Goal: Task Accomplishment & Management: Use online tool/utility

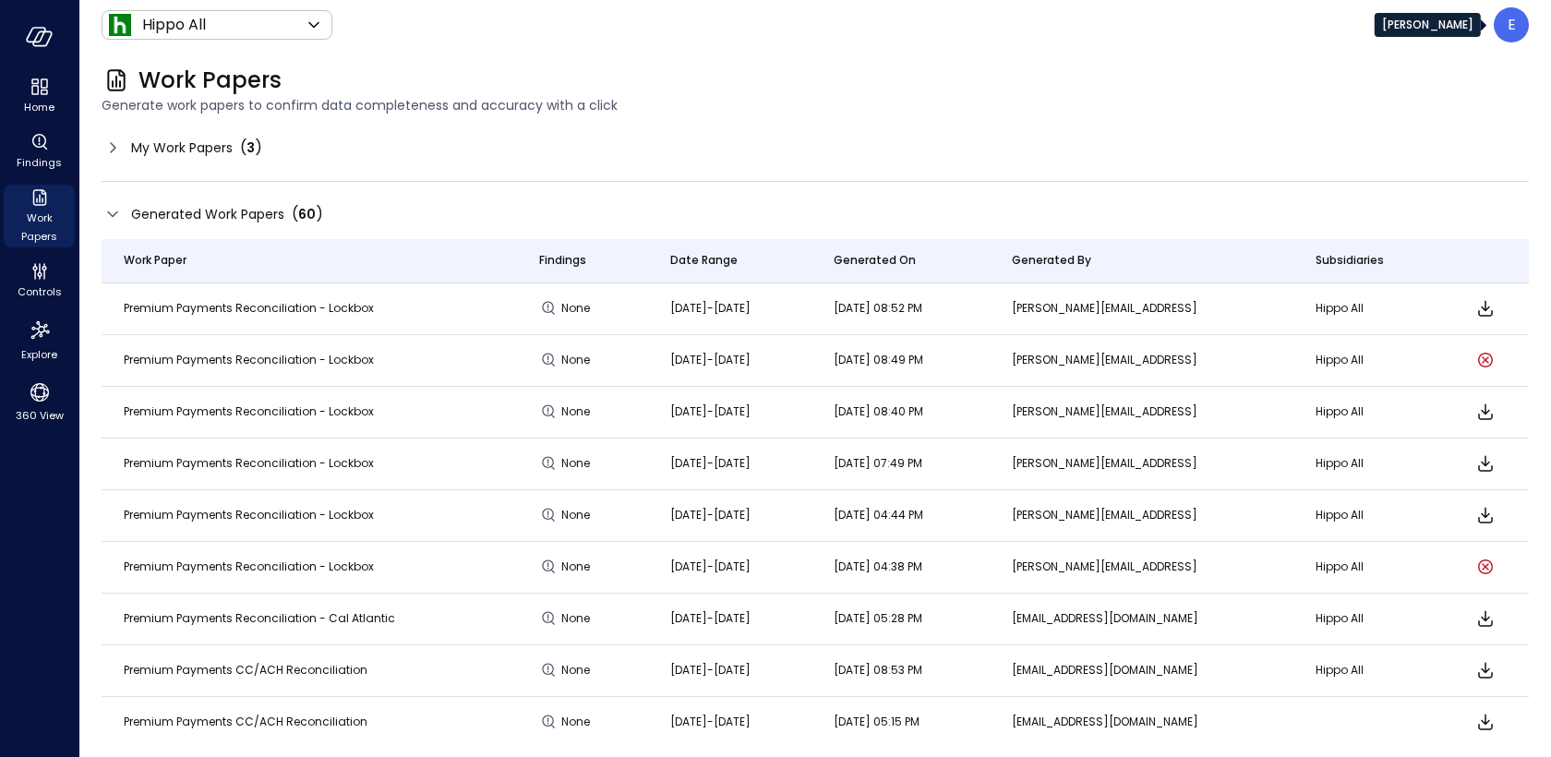
click at [1514, 20] on p "E" at bounding box center [1512, 25] width 8 height 22
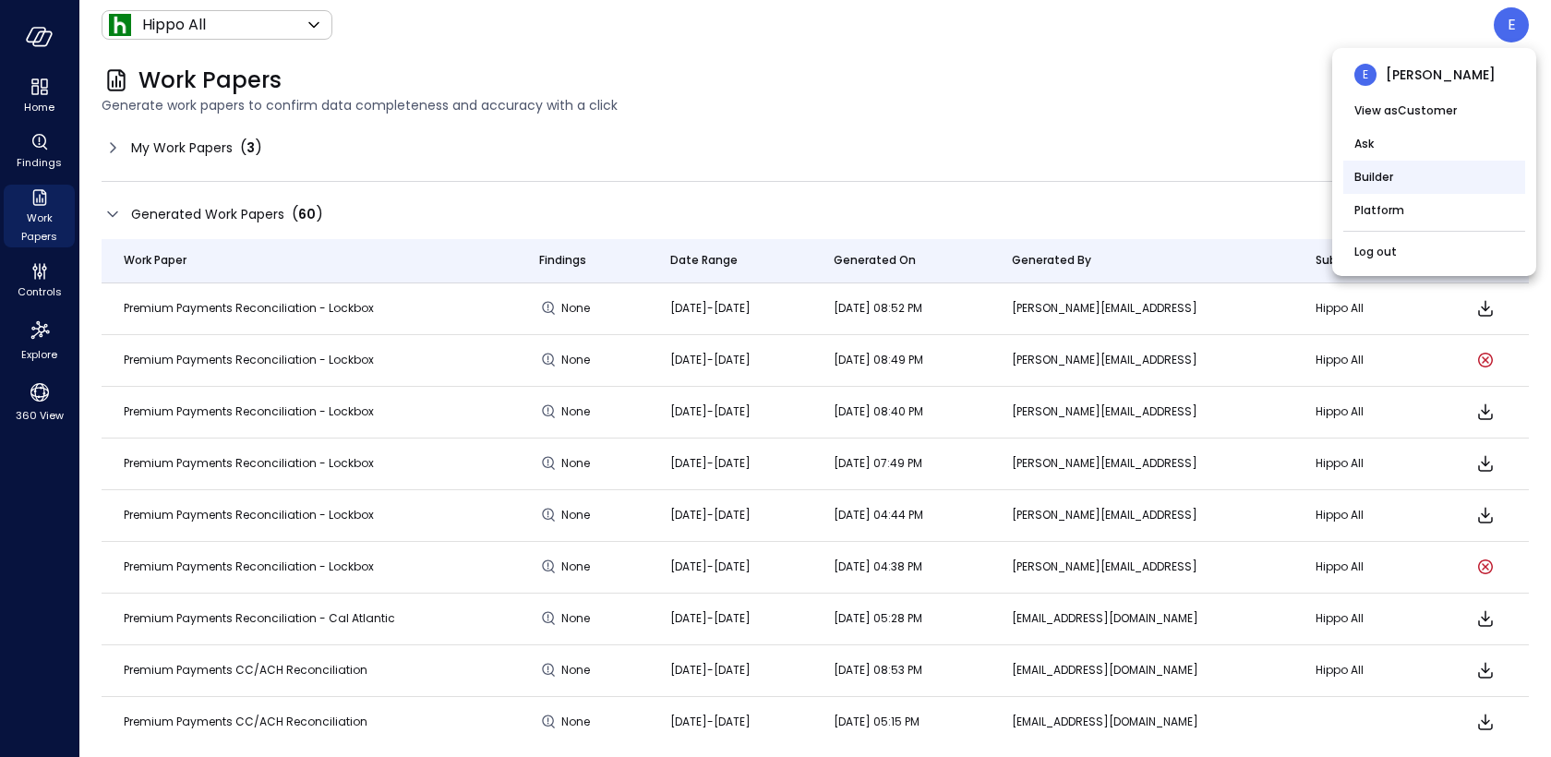
click at [1411, 175] on li "Builder" at bounding box center [1434, 177] width 182 height 33
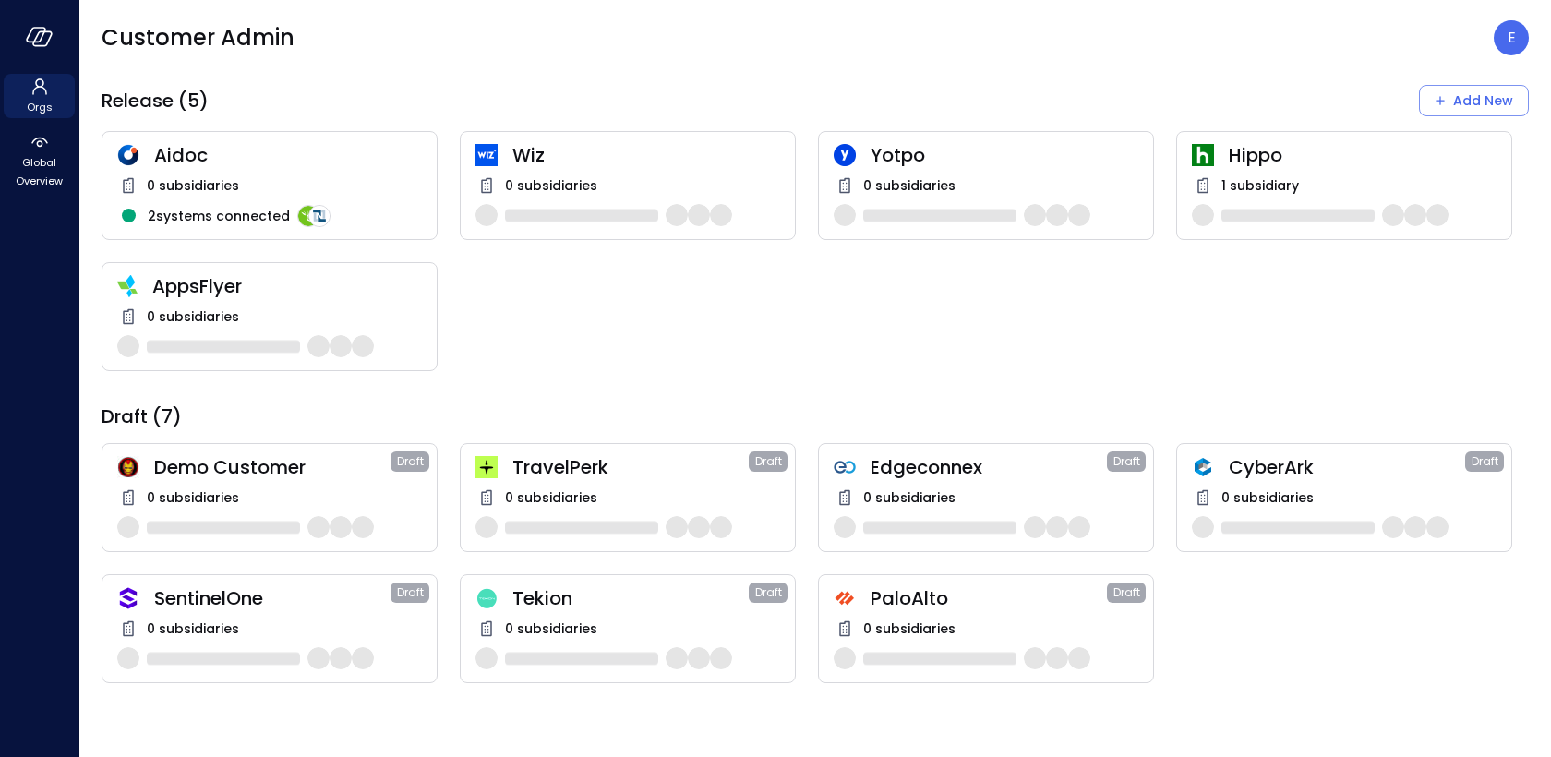
click at [559, 474] on span "TravelPerk" at bounding box center [630, 467] width 236 height 24
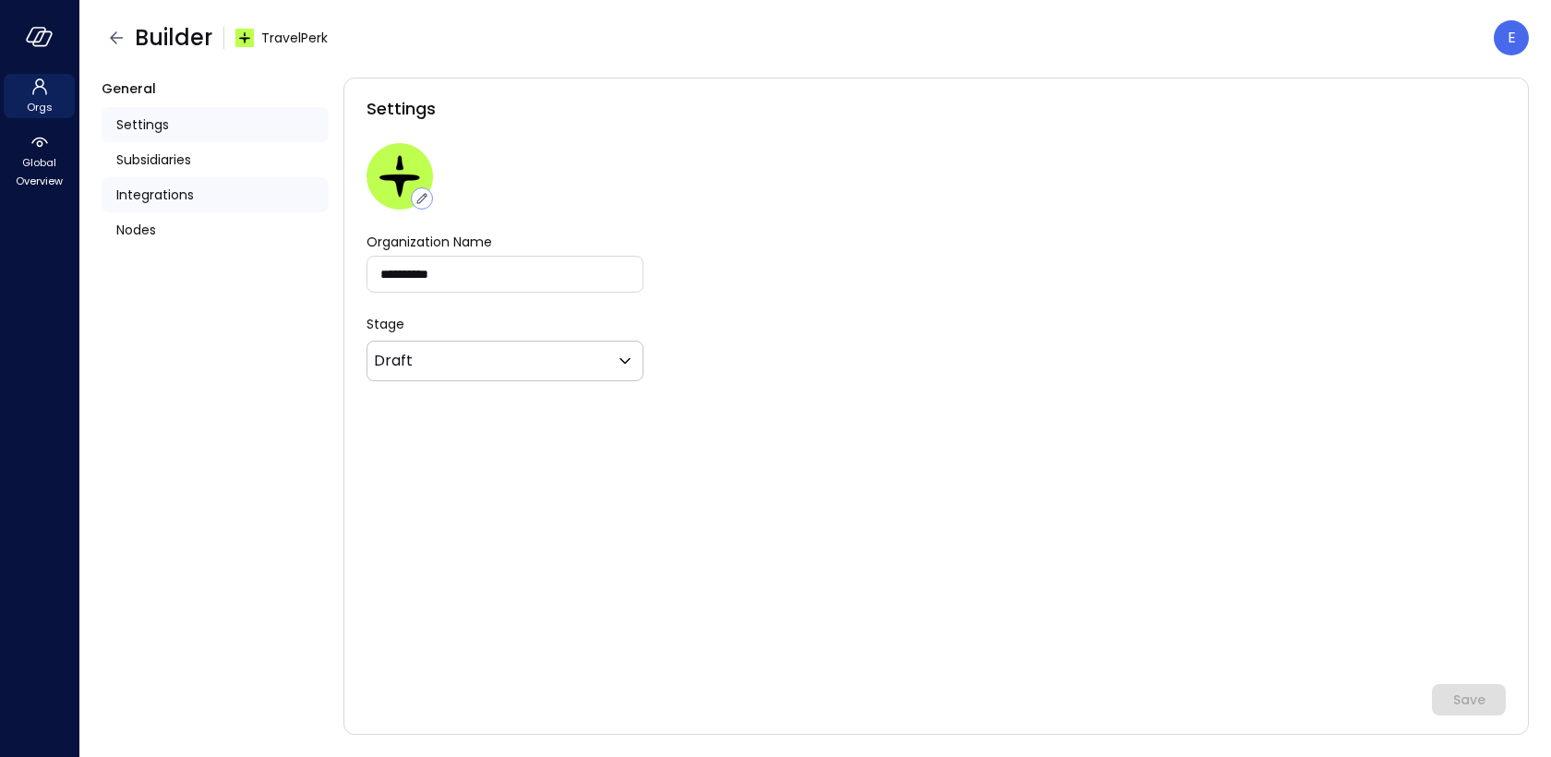
click at [208, 195] on div "Integrations" at bounding box center [215, 194] width 227 height 35
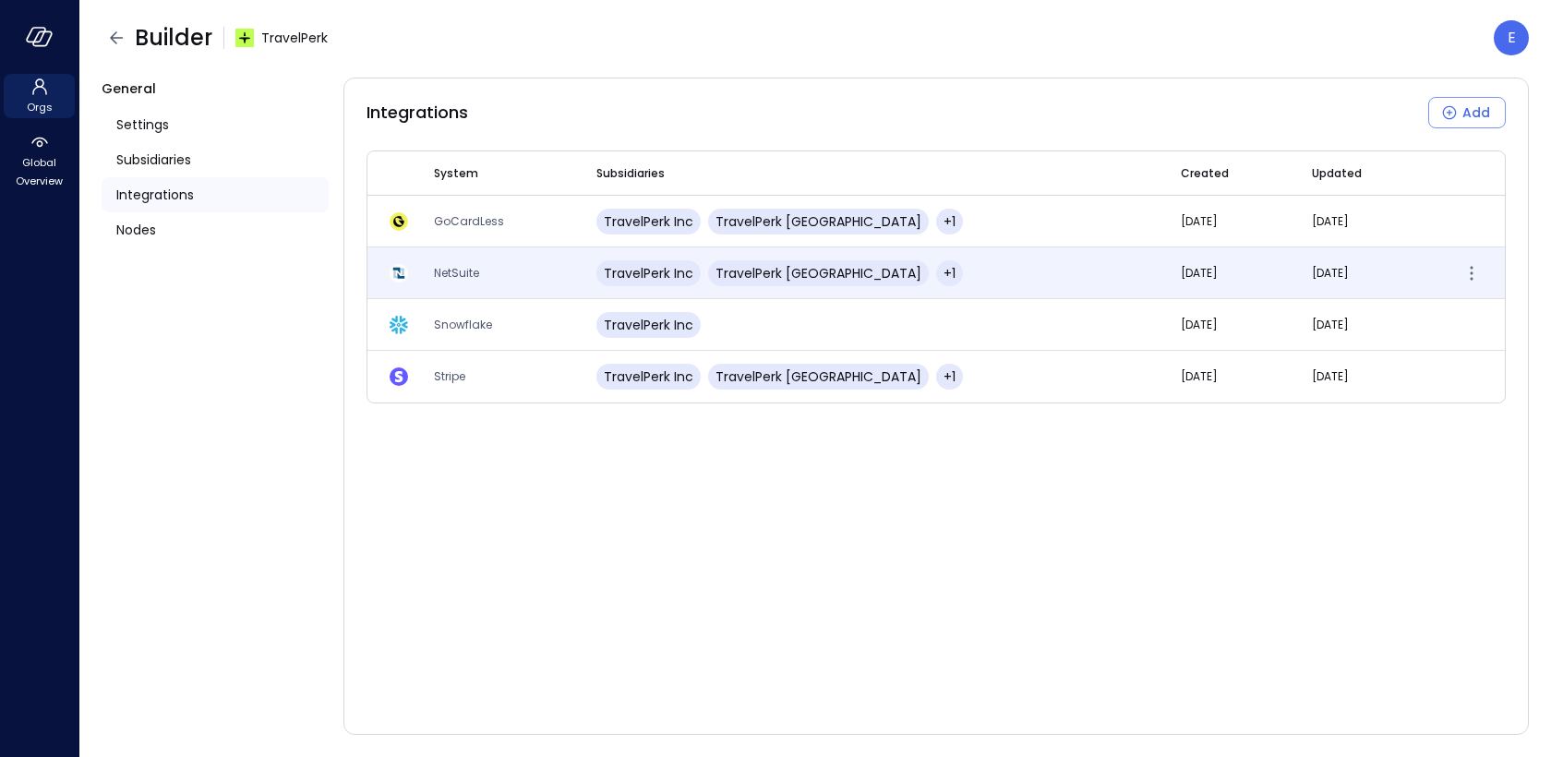
click at [484, 273] on td "NetSuite" at bounding box center [493, 273] width 162 height 52
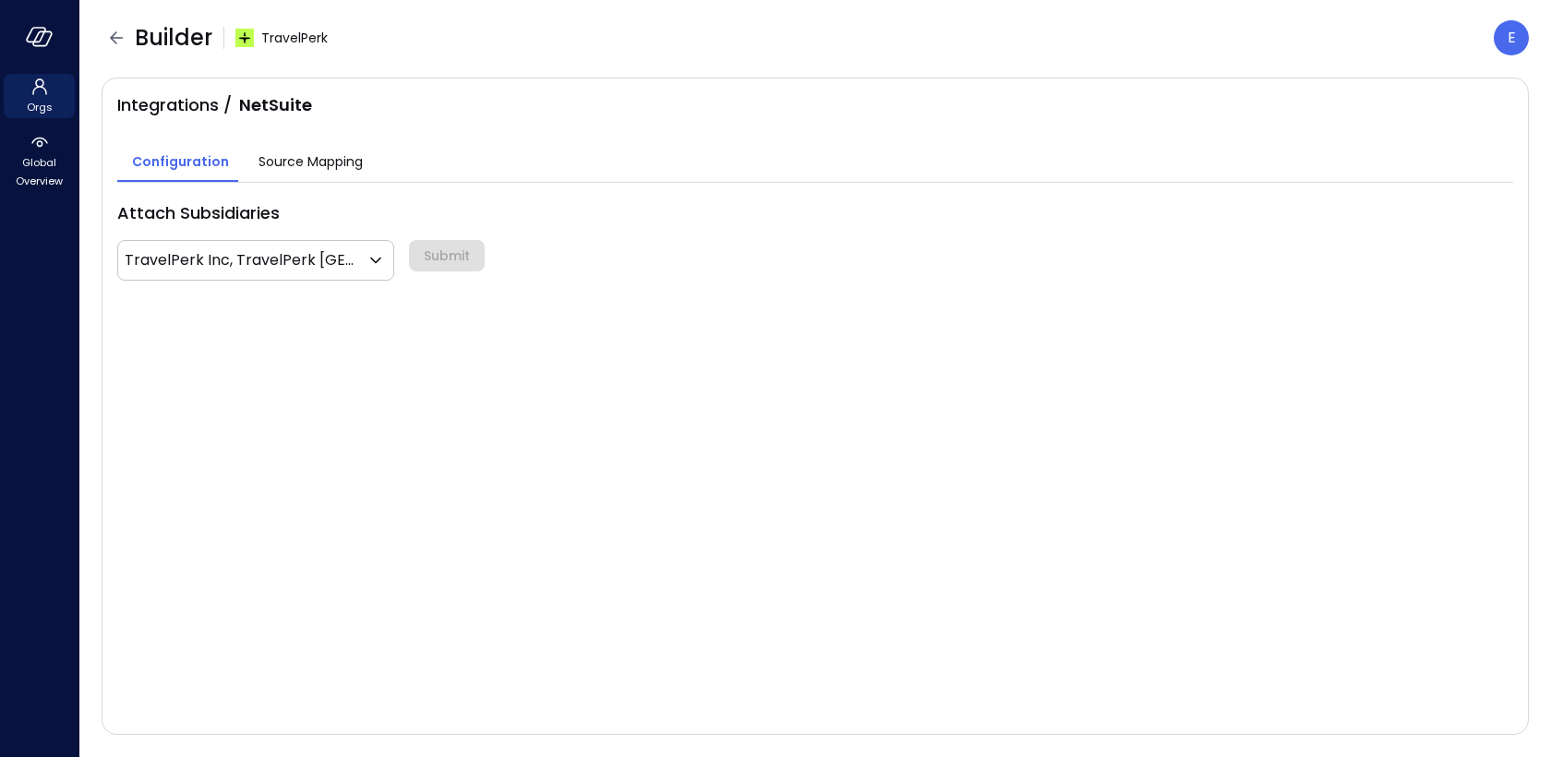
click at [301, 166] on span "Source Mapping" at bounding box center [310, 161] width 104 height 20
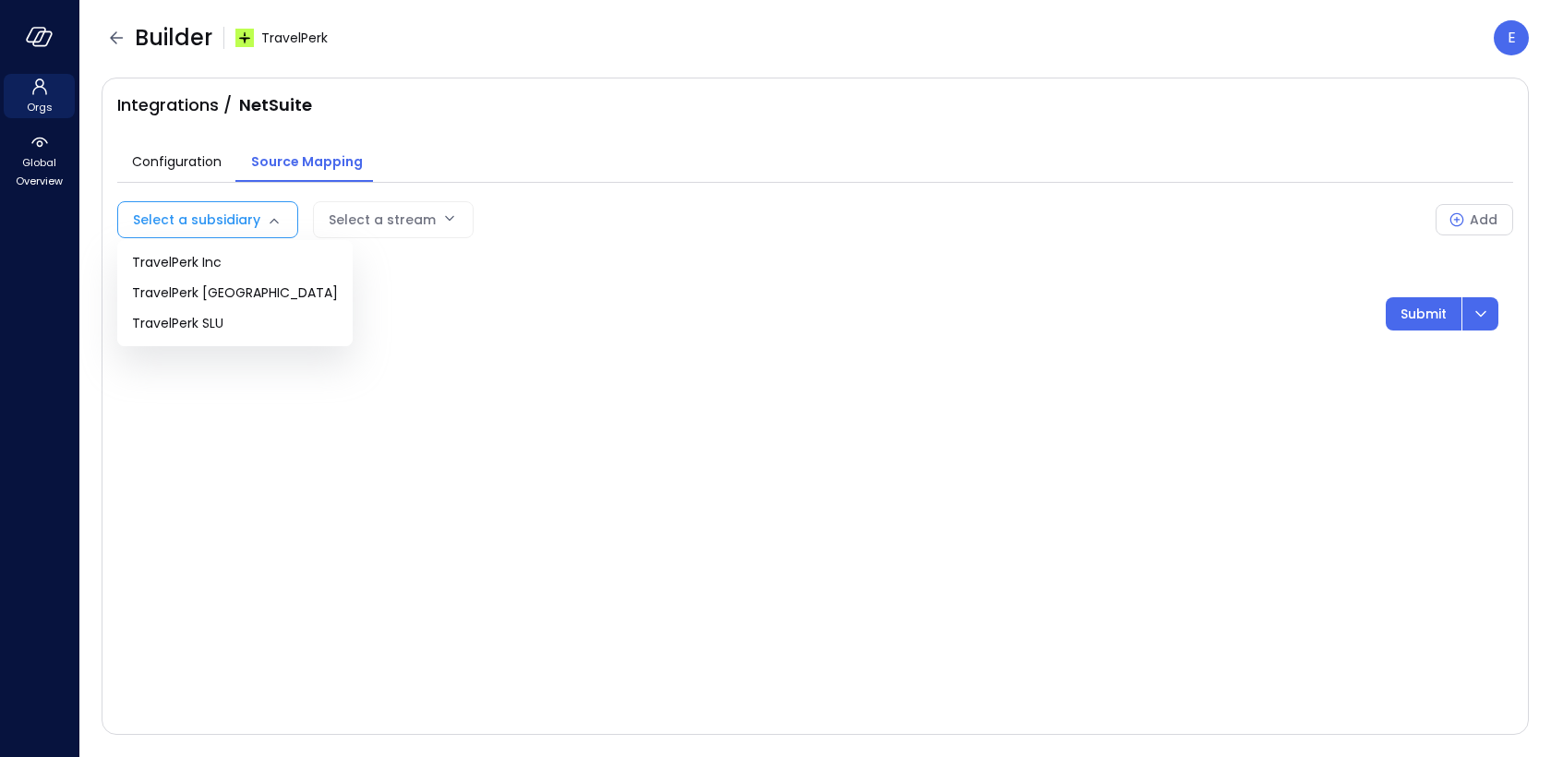
click at [255, 205] on body "Orgs Global Overview Builder TravelPerk E Integrations / NetSuite Configuration…" at bounding box center [775, 378] width 1551 height 757
click at [231, 268] on span "TravelPerk Inc" at bounding box center [235, 262] width 206 height 19
type input "**"
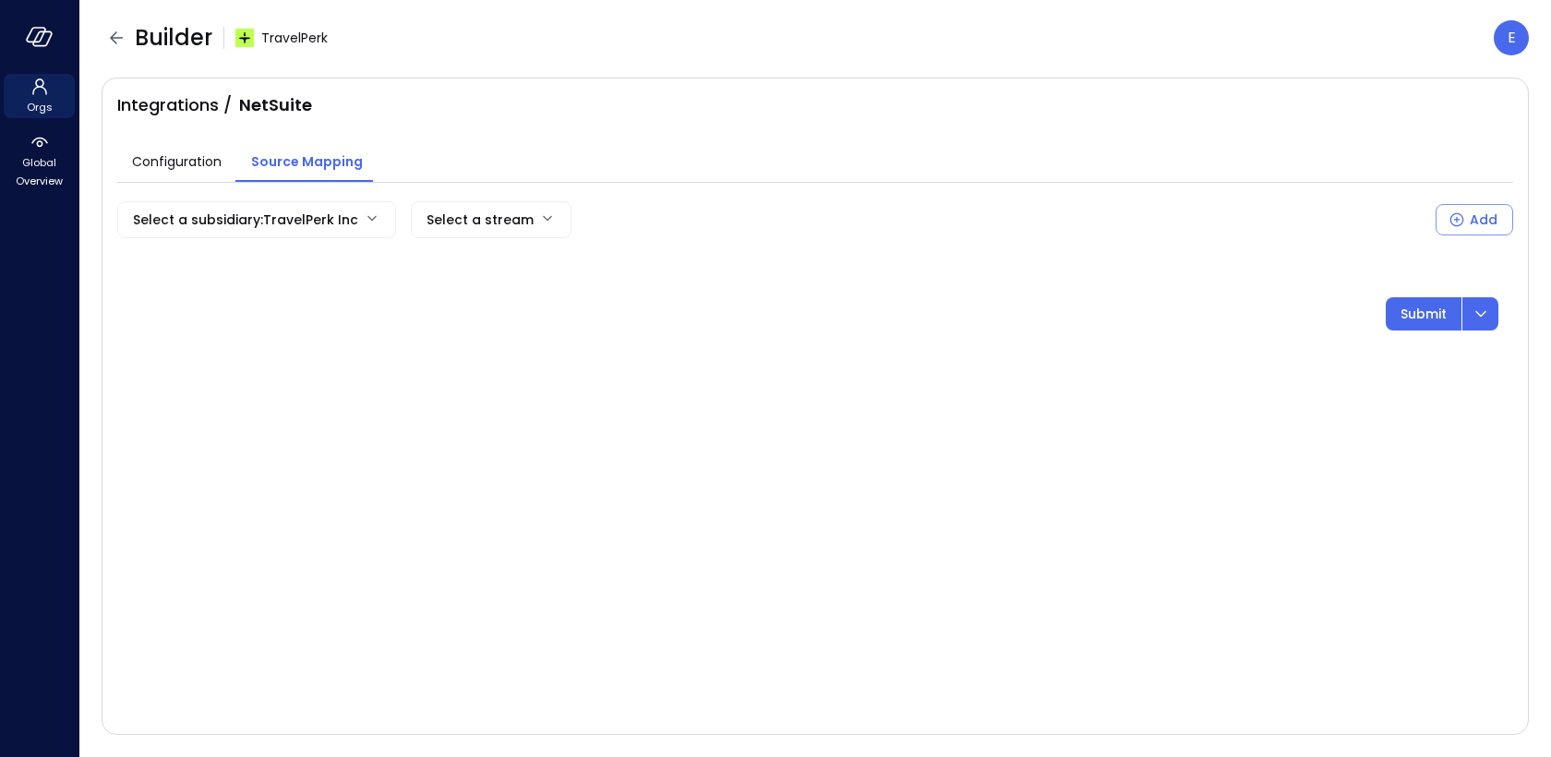
click at [477, 220] on body "Orgs Global Overview Builder TravelPerk E Integrations / NetSuite Configuration…" at bounding box center [775, 378] width 1551 height 757
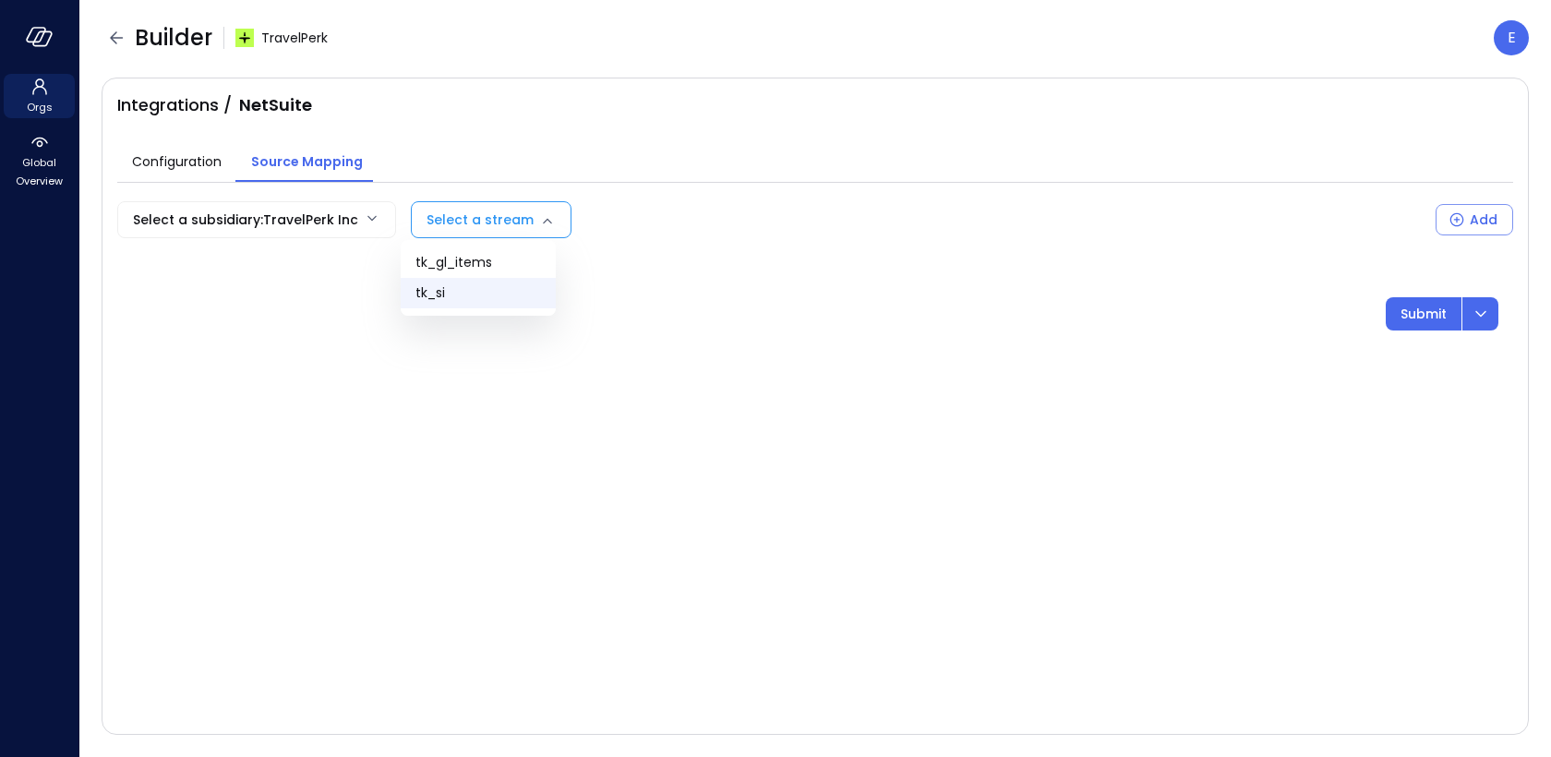
click at [491, 295] on span "tk_si" at bounding box center [478, 292] width 126 height 19
type input "*****"
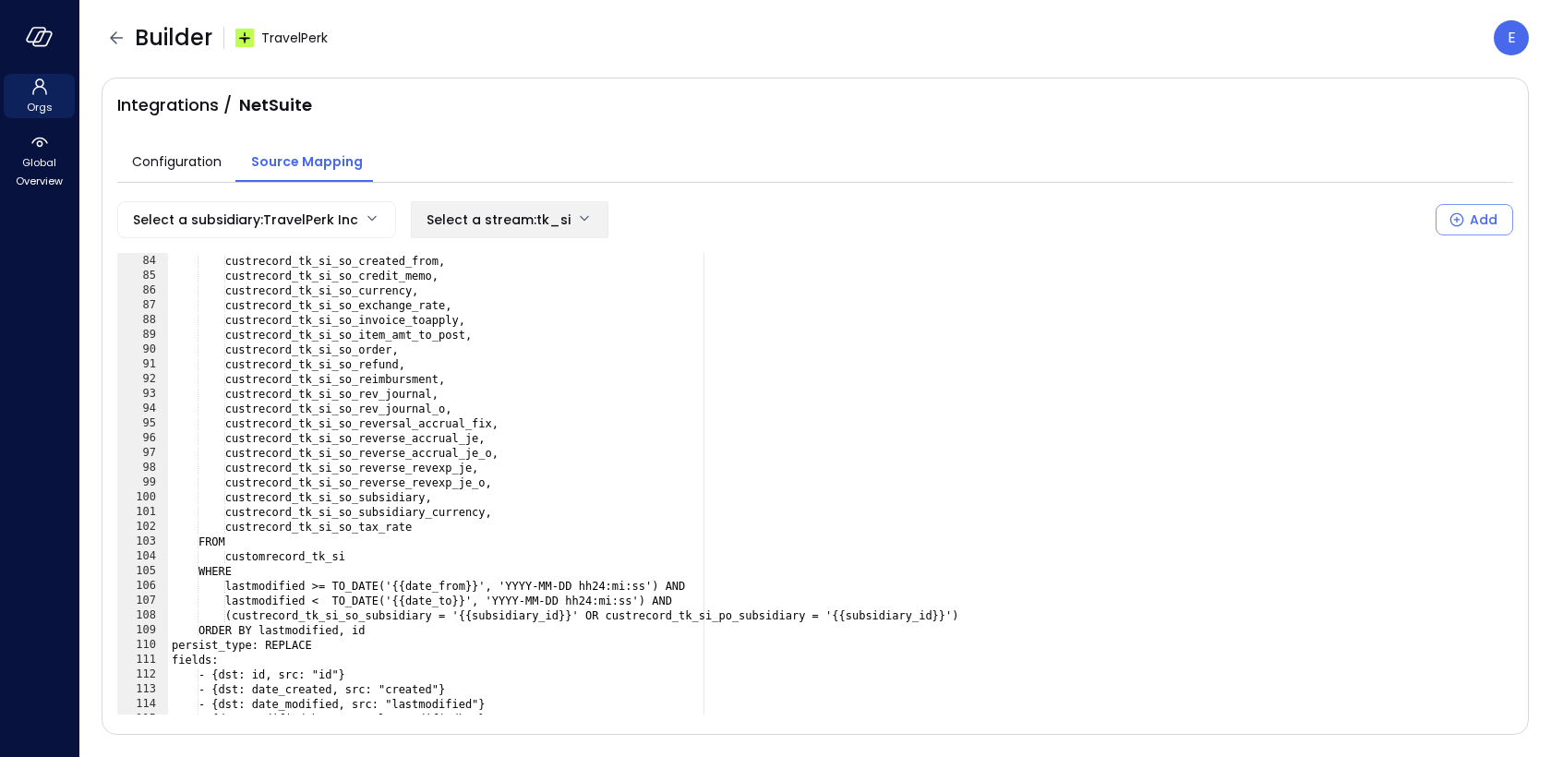
scroll to position [1226, 0]
type textarea "**********"
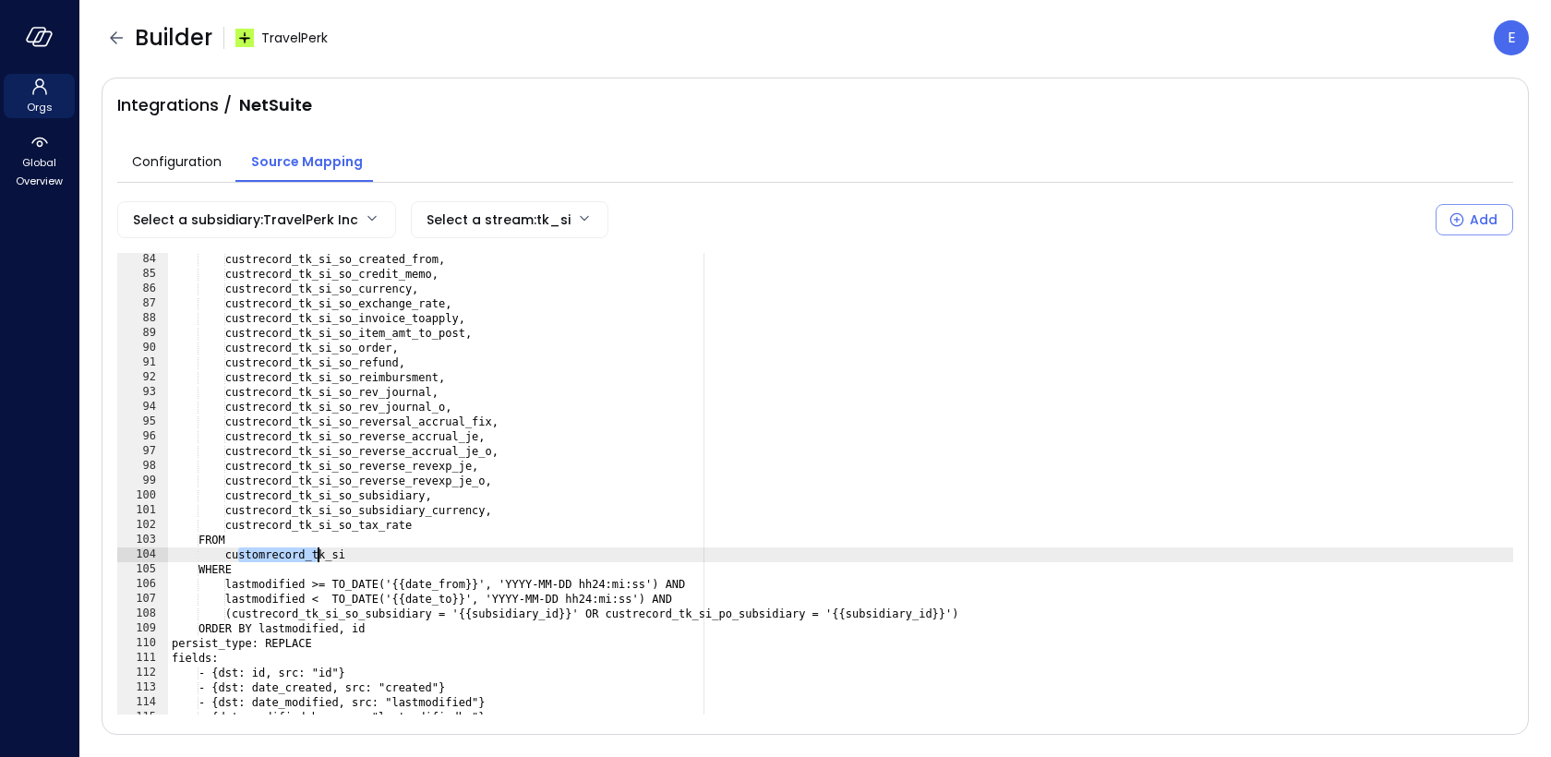
drag, startPoint x: 237, startPoint y: 556, endPoint x: 318, endPoint y: 551, distance: 81.4
click at [318, 551] on div "custrecord_tk_si_so_created_from, custrecord_tk_si_so_credit_memo, custrecord_t…" at bounding box center [841, 497] width 1346 height 491
